Goal: Entertainment & Leisure: Consume media (video, audio)

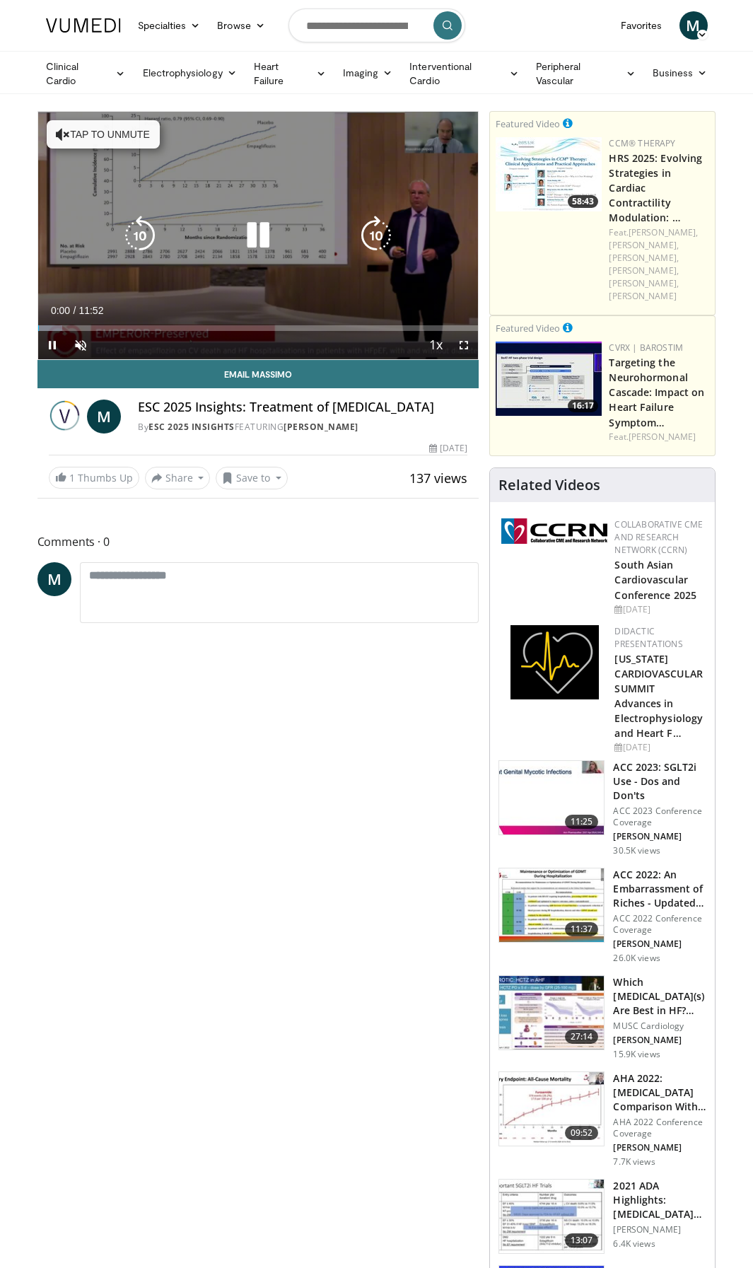
click at [115, 133] on button "Tap to unmute" at bounding box center [103, 134] width 113 height 28
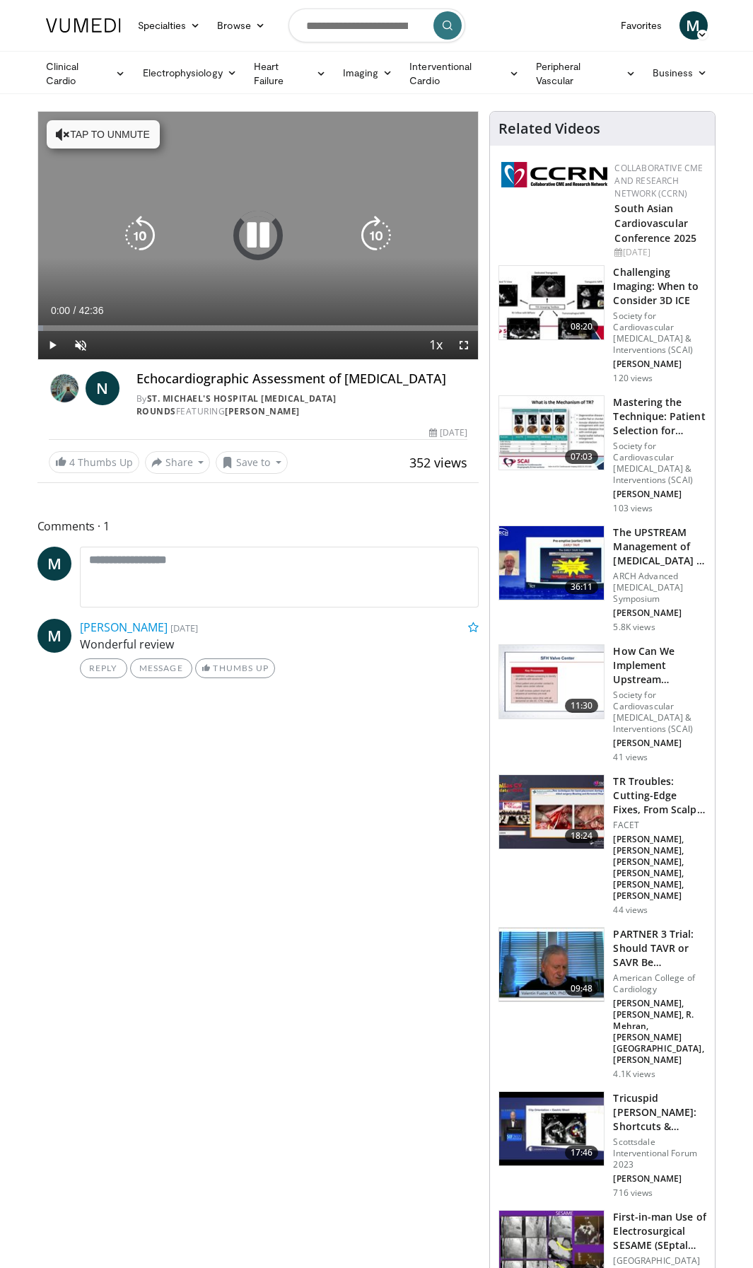
click at [105, 132] on button "Tap to unmute" at bounding box center [103, 134] width 113 height 28
